Goal: Find contact information: Find contact information

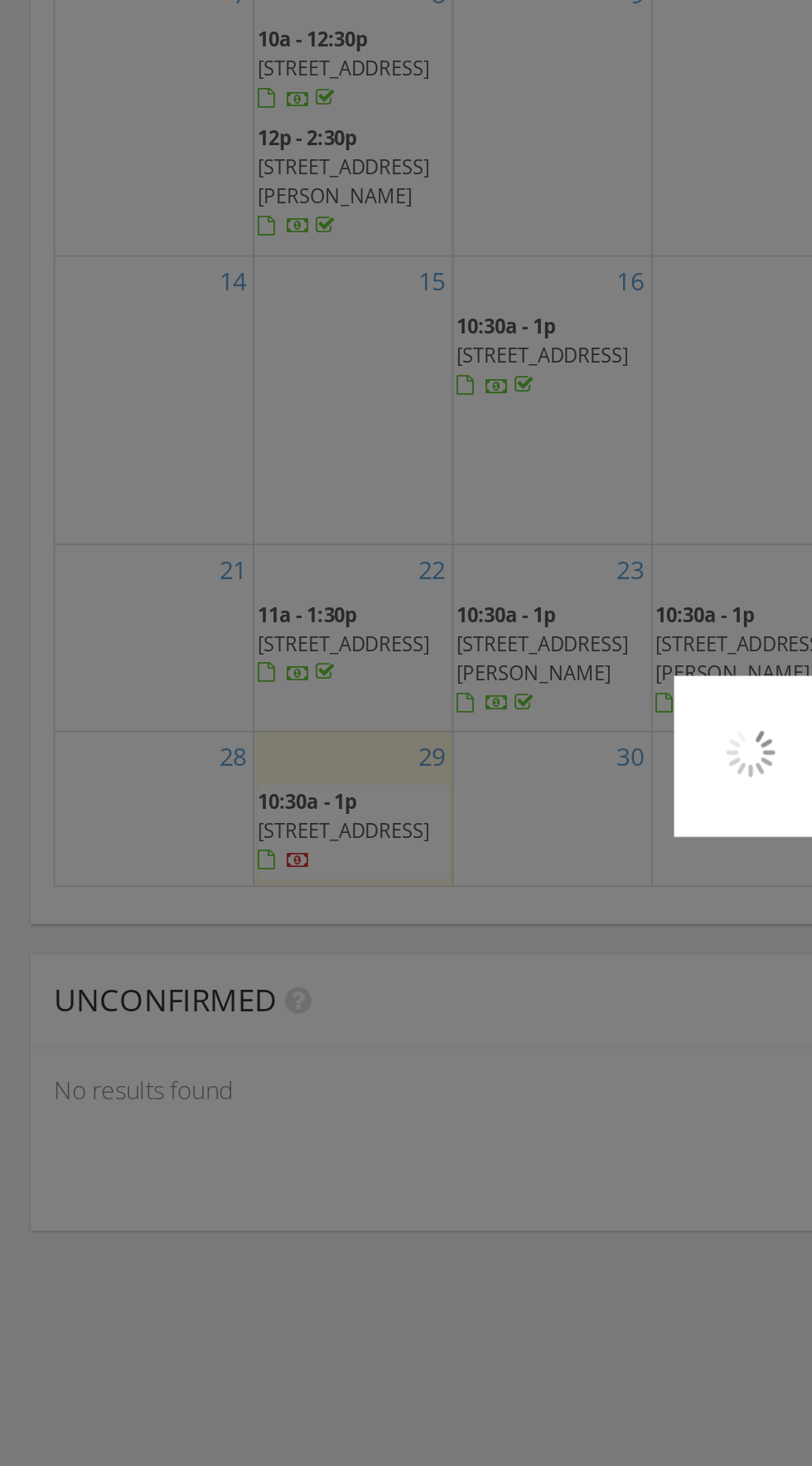
scroll to position [1731, 0]
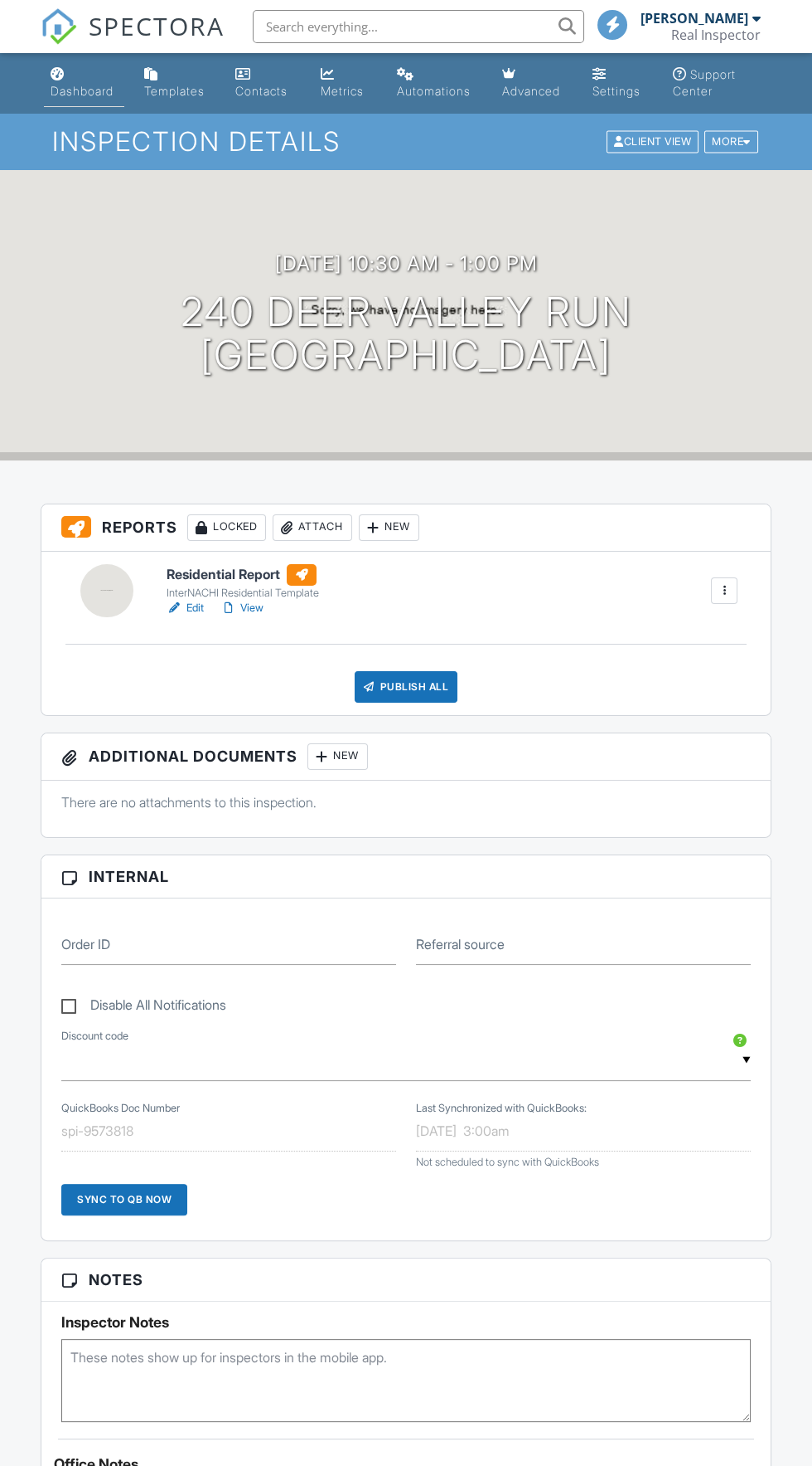
click at [52, 94] on div "Dashboard" at bounding box center [82, 91] width 63 height 14
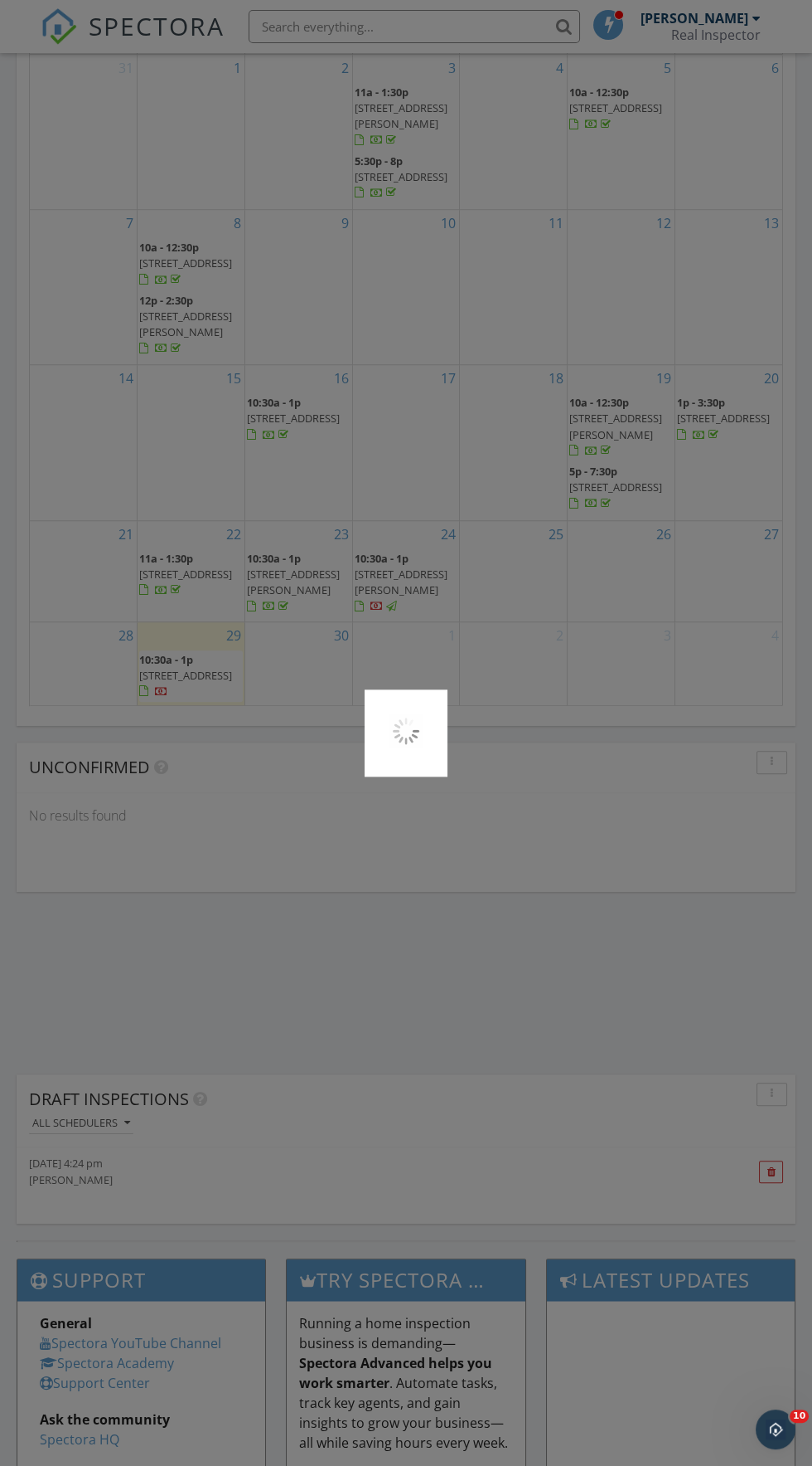
scroll to position [1854, 0]
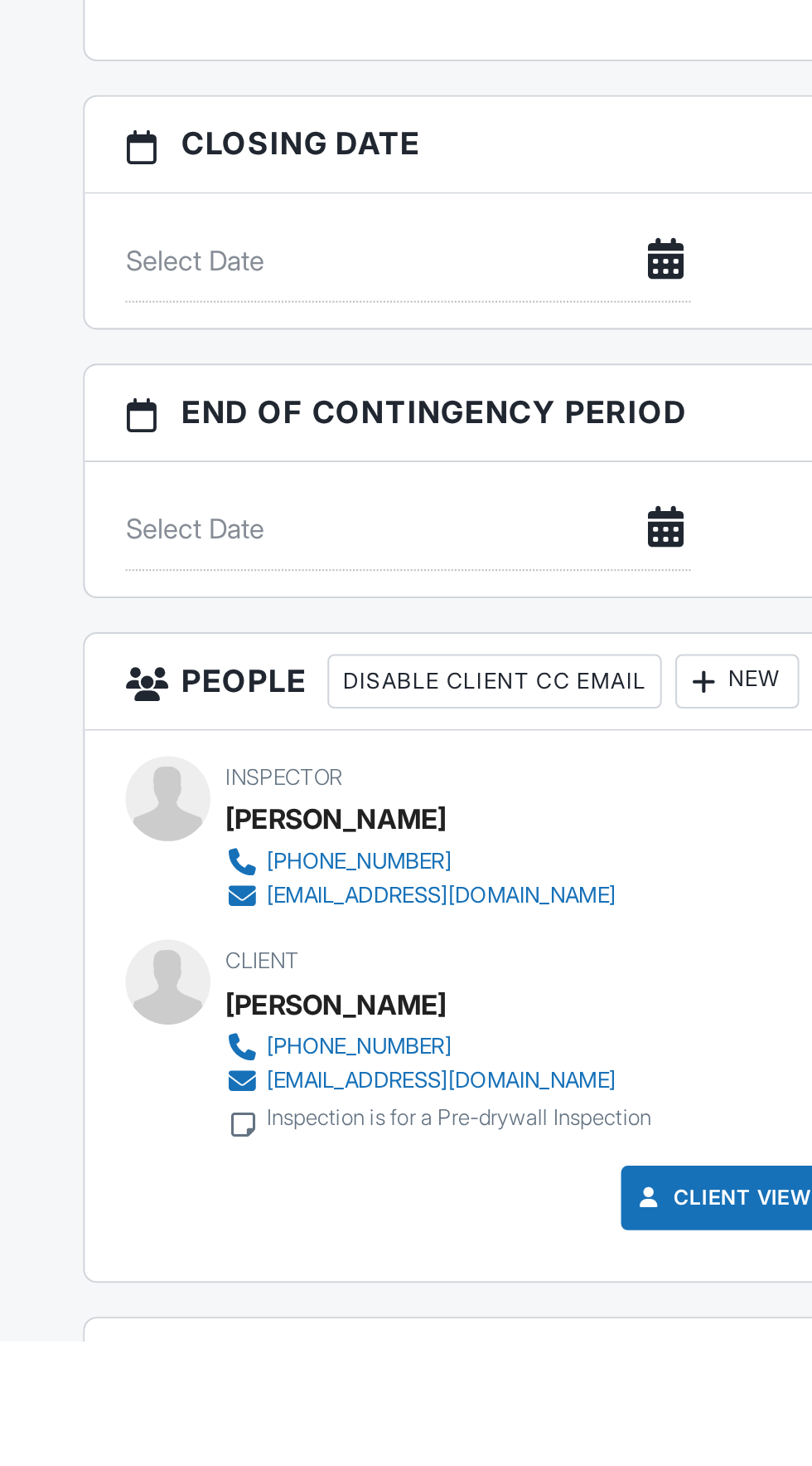
scroll to position [891, 0]
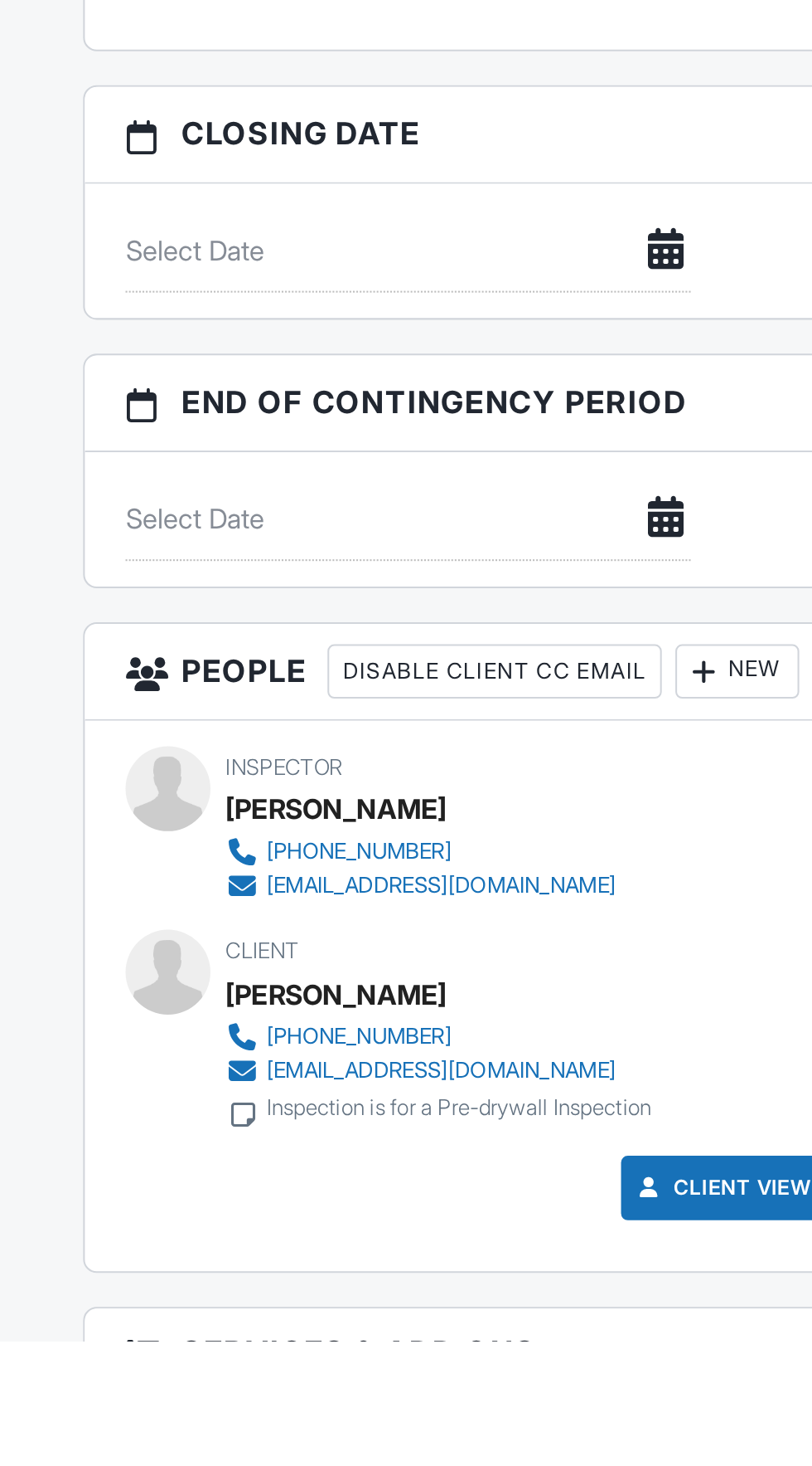
click at [187, 1310] on div "[PHONE_NUMBER]" at bounding box center [175, 1317] width 90 height 13
